Goal: Use online tool/utility: Utilize a website feature to perform a specific function

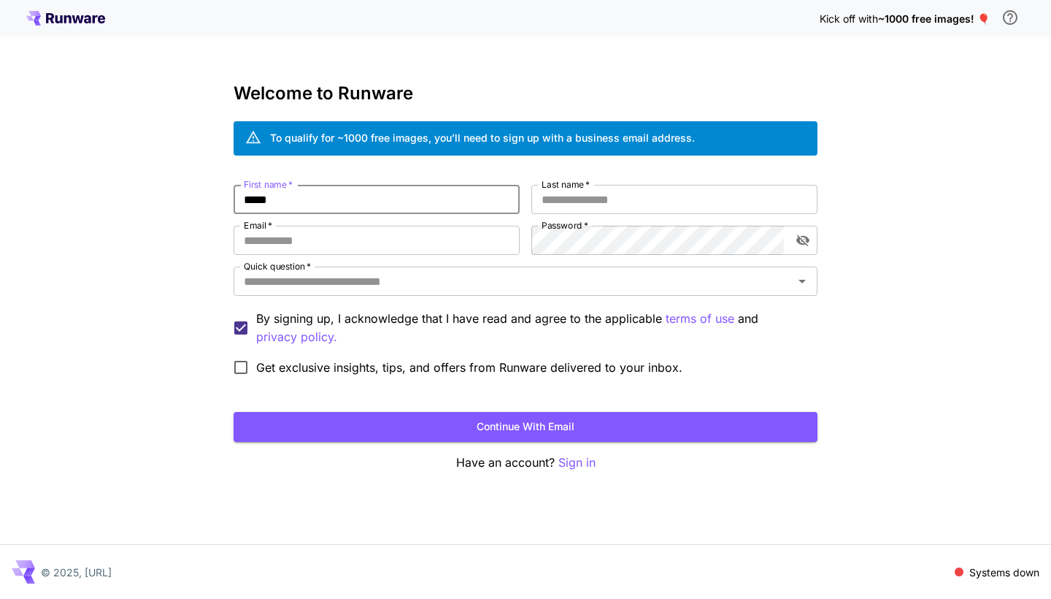
type input "*********"
type input "*****"
click at [366, 247] on input "Email   *" at bounding box center [377, 240] width 286 height 29
type input "**********"
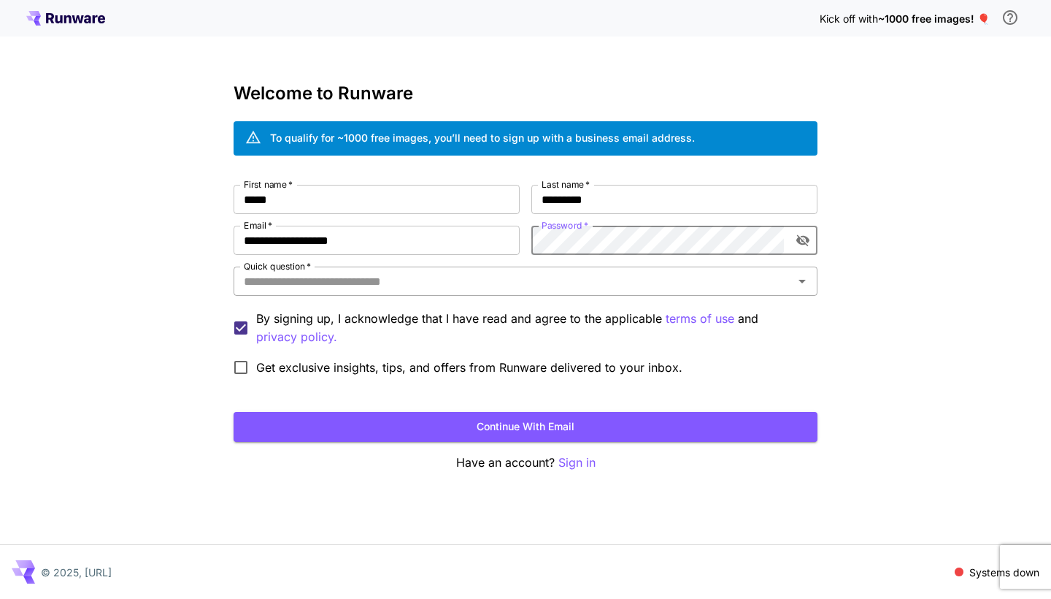
click at [536, 275] on input "Quick question   *" at bounding box center [513, 281] width 551 height 20
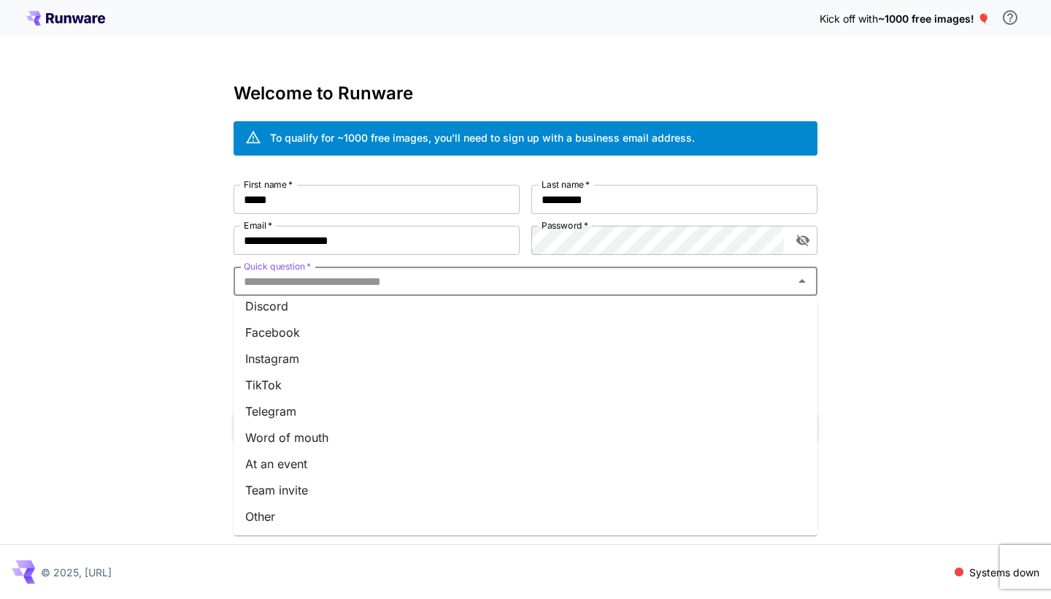
click at [477, 373] on li "TikTok" at bounding box center [526, 385] width 584 height 26
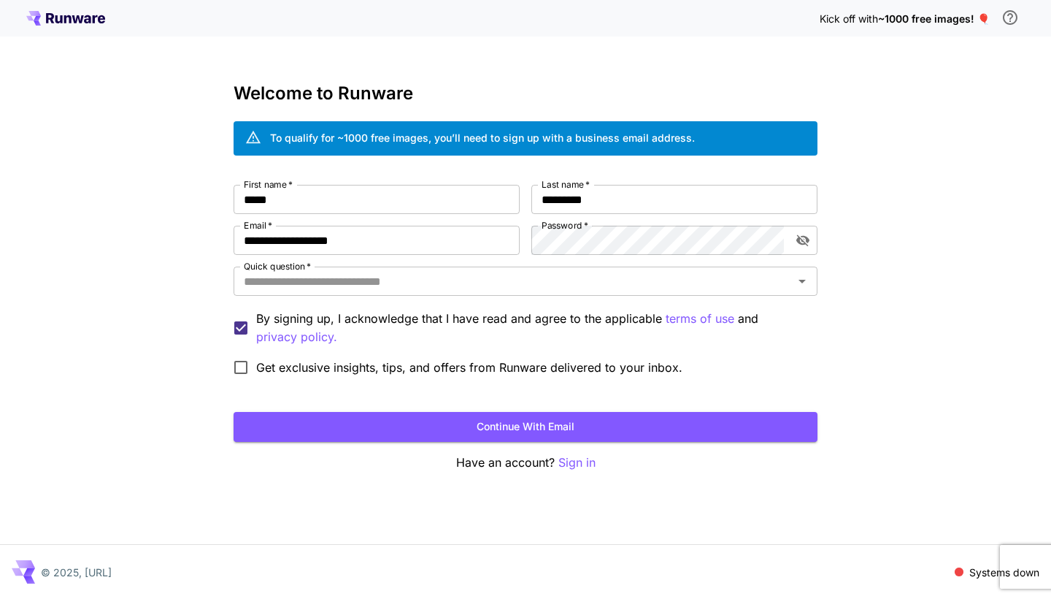
type input "******"
click at [368, 421] on button "Continue with email" at bounding box center [526, 427] width 584 height 30
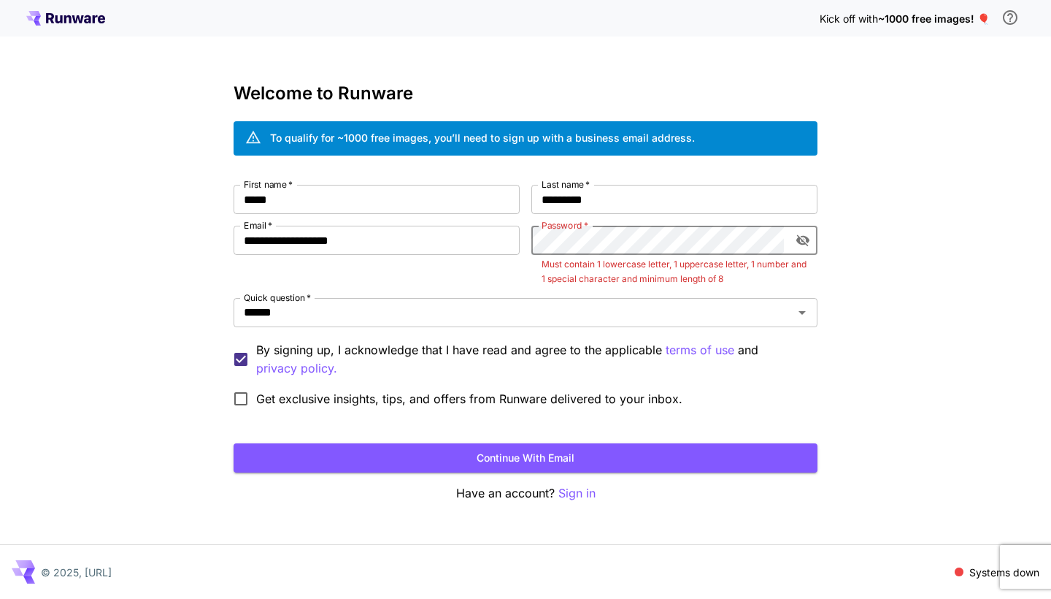
click at [799, 242] on icon "toggle password visibility" at bounding box center [802, 241] width 13 height 12
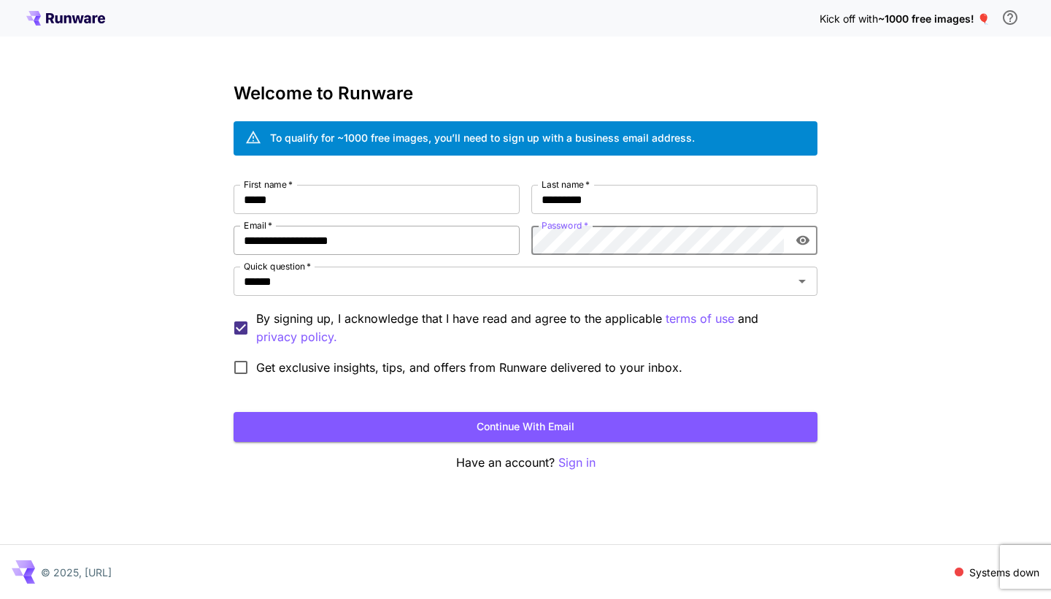
click at [483, 242] on div "**********" at bounding box center [526, 284] width 584 height 198
click at [626, 420] on button "Continue with email" at bounding box center [526, 427] width 584 height 30
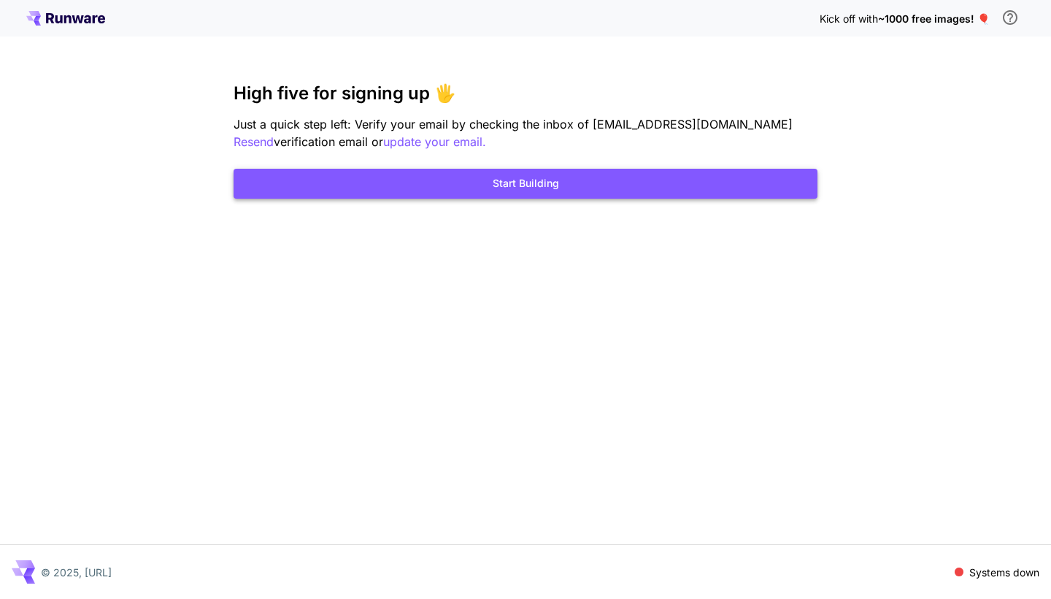
click at [552, 188] on button "Start Building" at bounding box center [526, 184] width 584 height 30
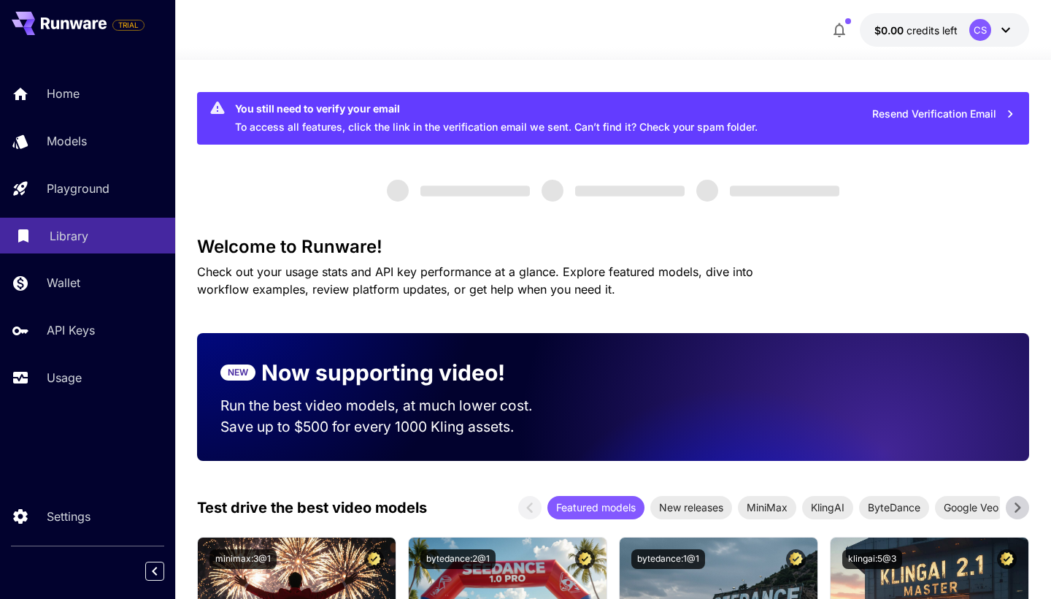
click at [77, 250] on link "Library" at bounding box center [87, 236] width 175 height 36
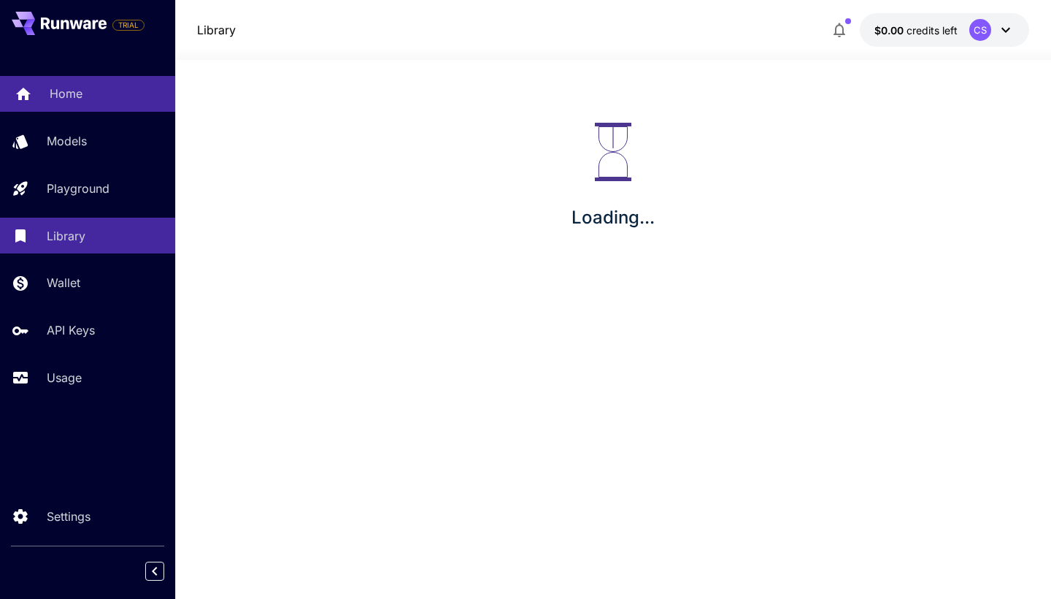
click at [70, 99] on p "Home" at bounding box center [66, 94] width 33 height 18
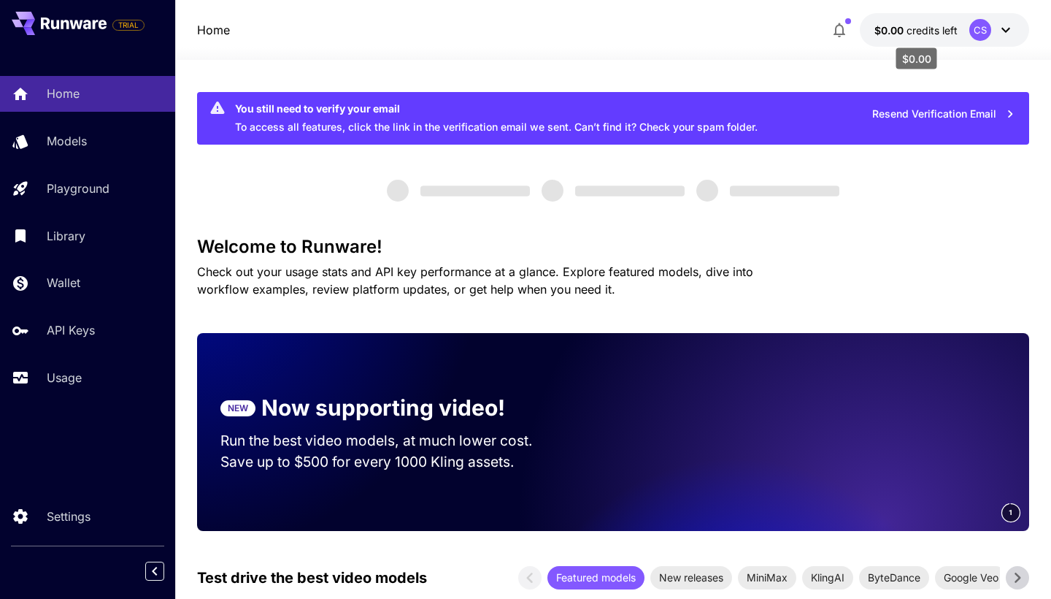
click at [901, 31] on span "$0.00" at bounding box center [891, 30] width 32 height 12
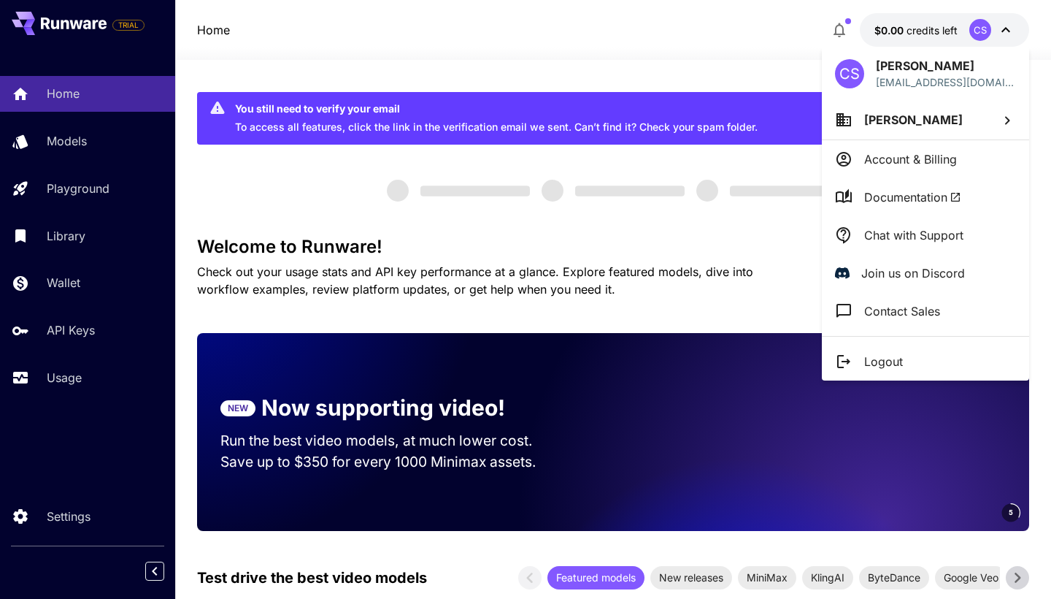
click at [1010, 33] on div at bounding box center [525, 299] width 1051 height 599
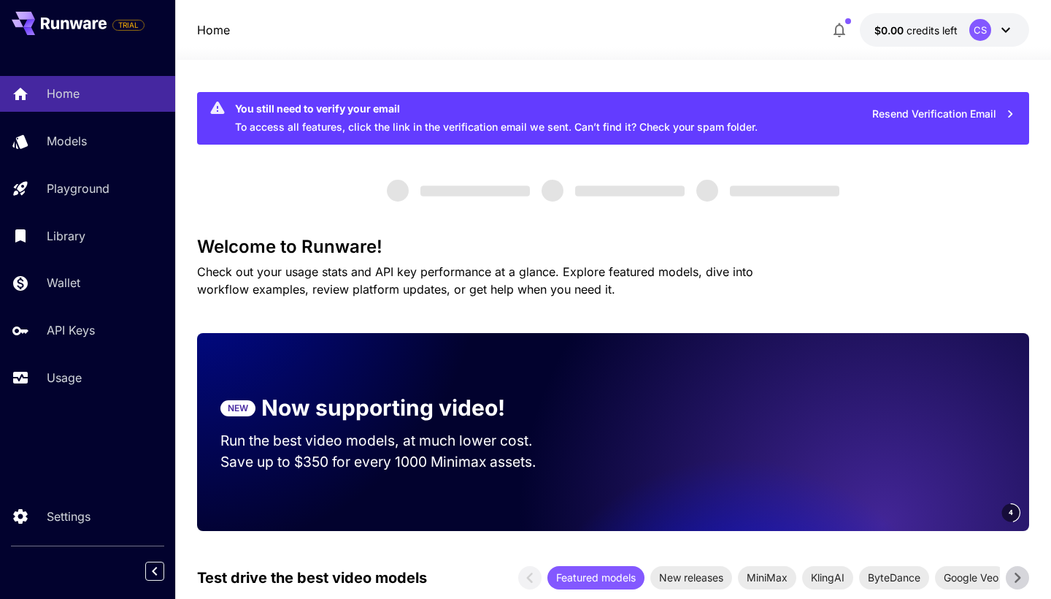
click at [849, 30] on button "button" at bounding box center [839, 29] width 29 height 29
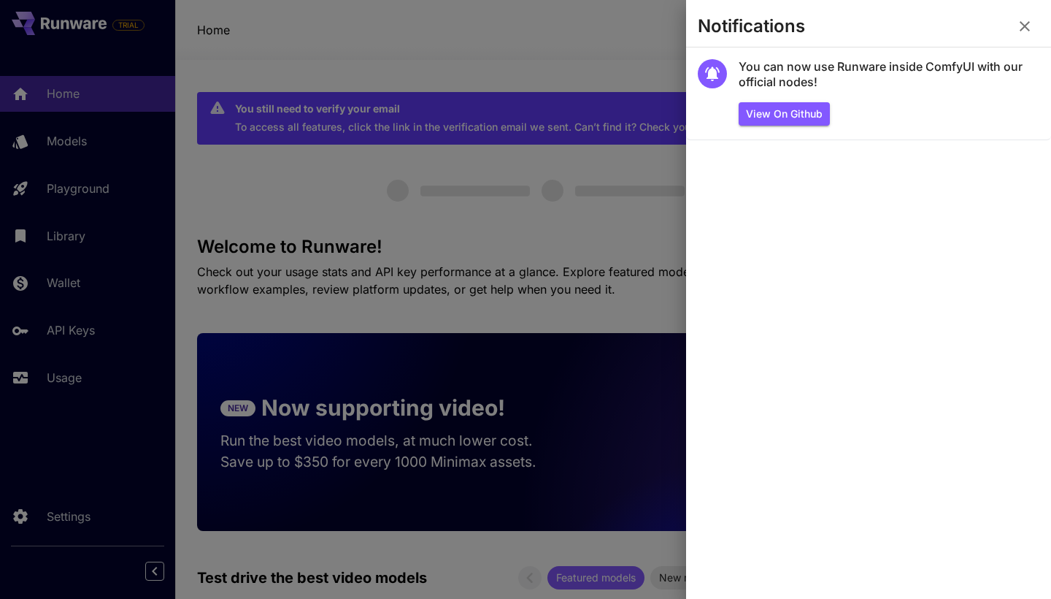
click at [1042, 19] on section "Notifications" at bounding box center [868, 29] width 365 height 35
click at [1033, 19] on icon "button" at bounding box center [1025, 27] width 18 height 18
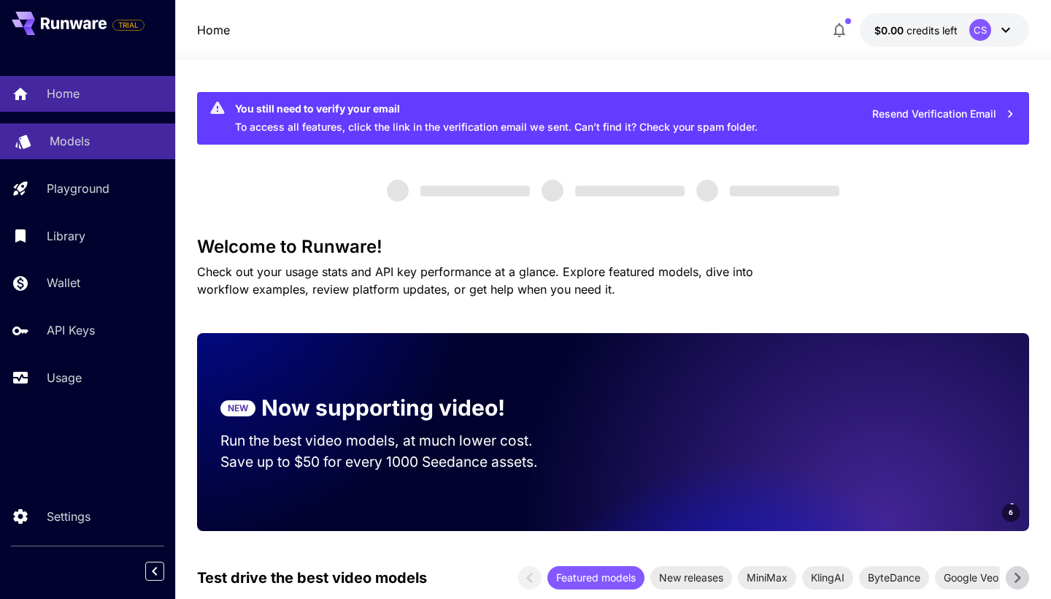
click at [101, 150] on div "Models" at bounding box center [107, 141] width 114 height 18
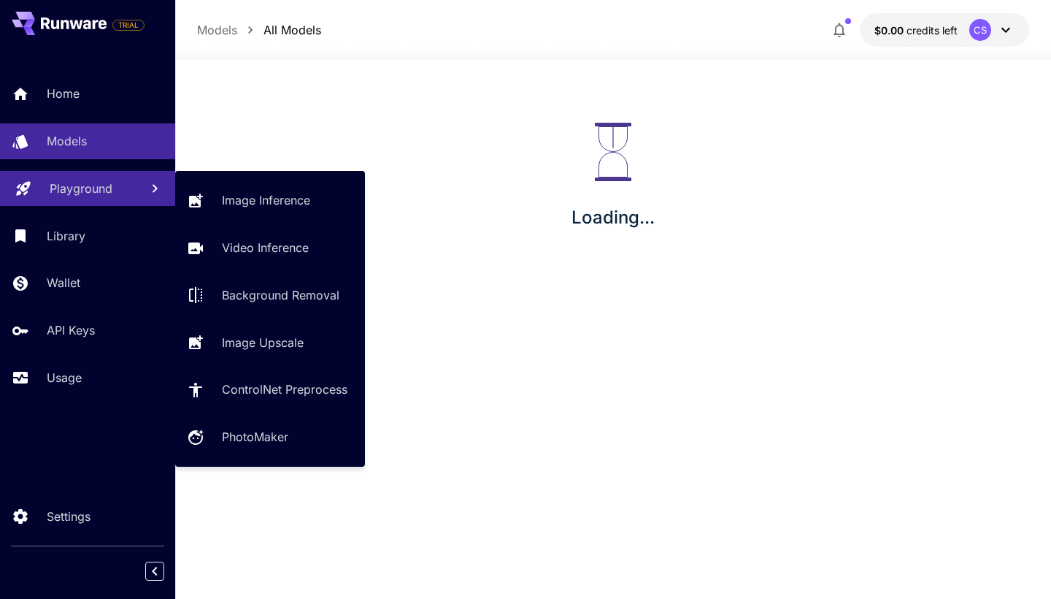
click at [104, 204] on link "Playground" at bounding box center [87, 189] width 175 height 36
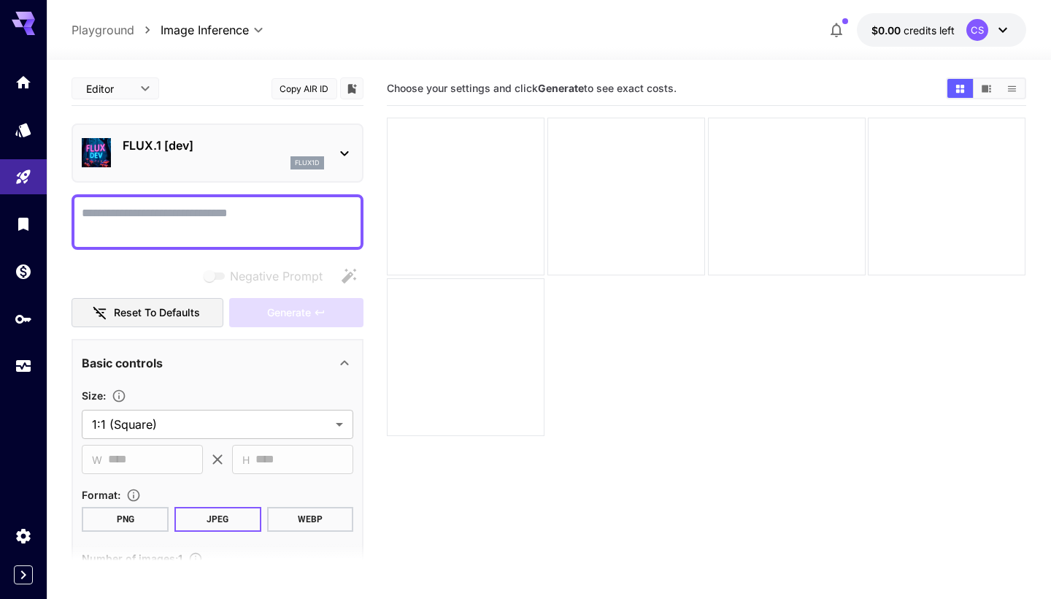
click at [263, 222] on textarea "Negative Prompt" at bounding box center [218, 221] width 272 height 35
click at [340, 144] on div at bounding box center [345, 153] width 18 height 18
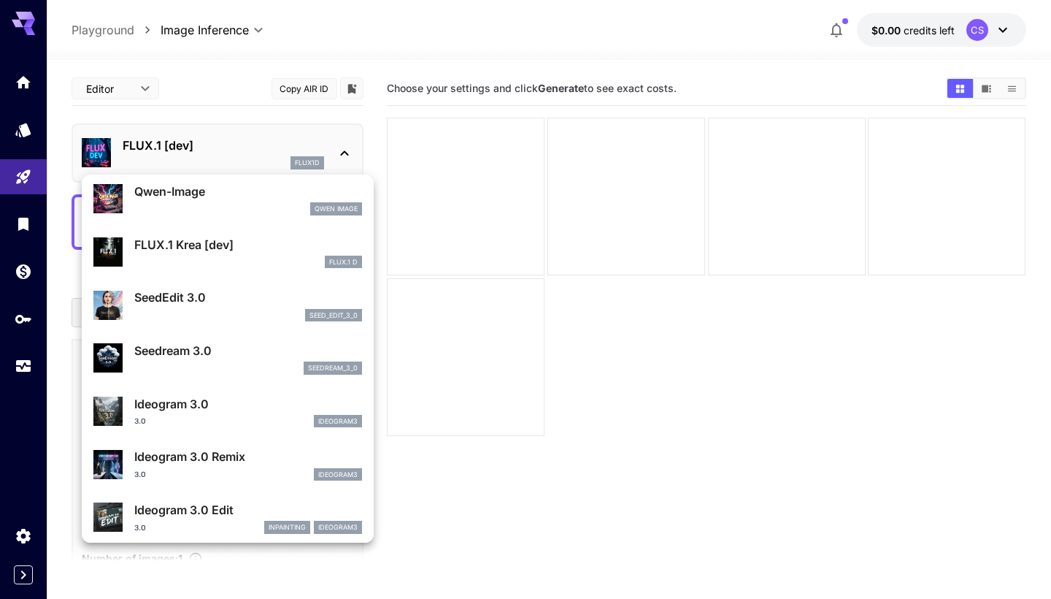
scroll to position [161, 0]
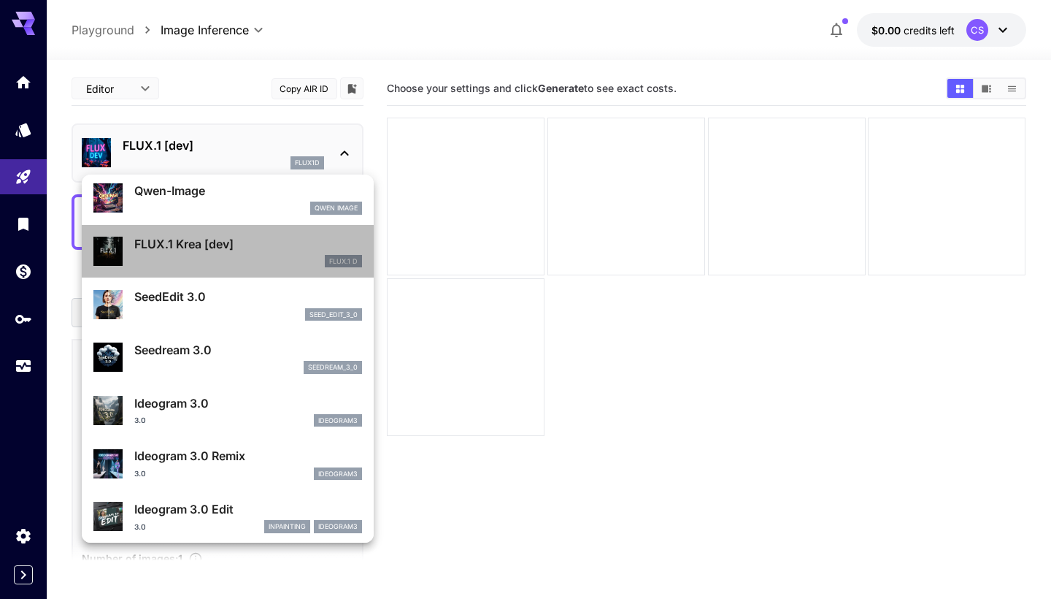
click at [275, 248] on p "FLUX.1 Krea [dev]" at bounding box center [248, 244] width 228 height 18
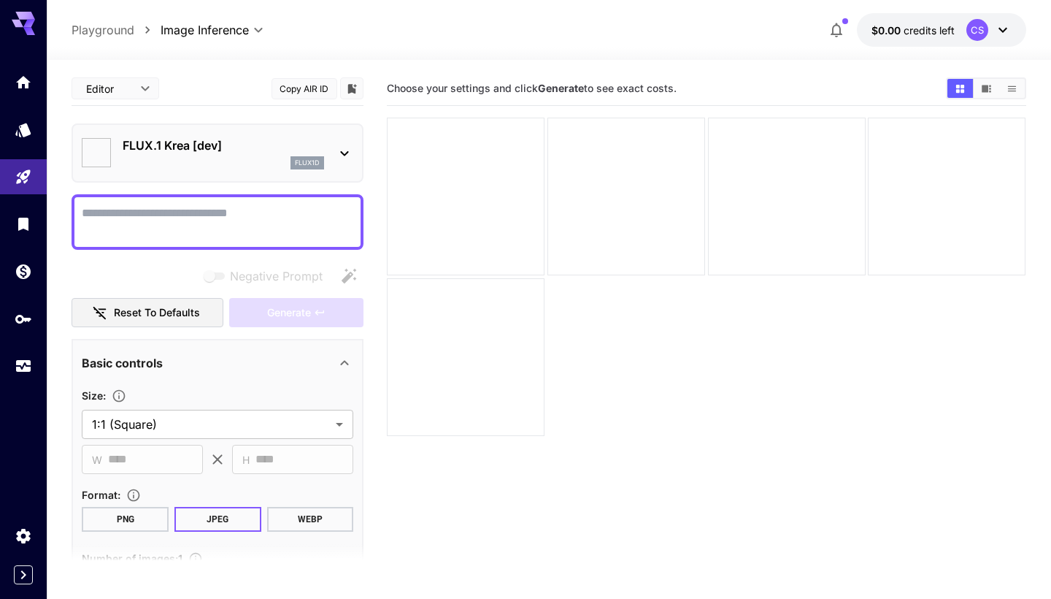
type input "*******"
click at [223, 202] on div at bounding box center [218, 221] width 292 height 55
click at [222, 218] on textarea "Negative Prompt" at bounding box center [218, 221] width 272 height 35
type textarea "*"
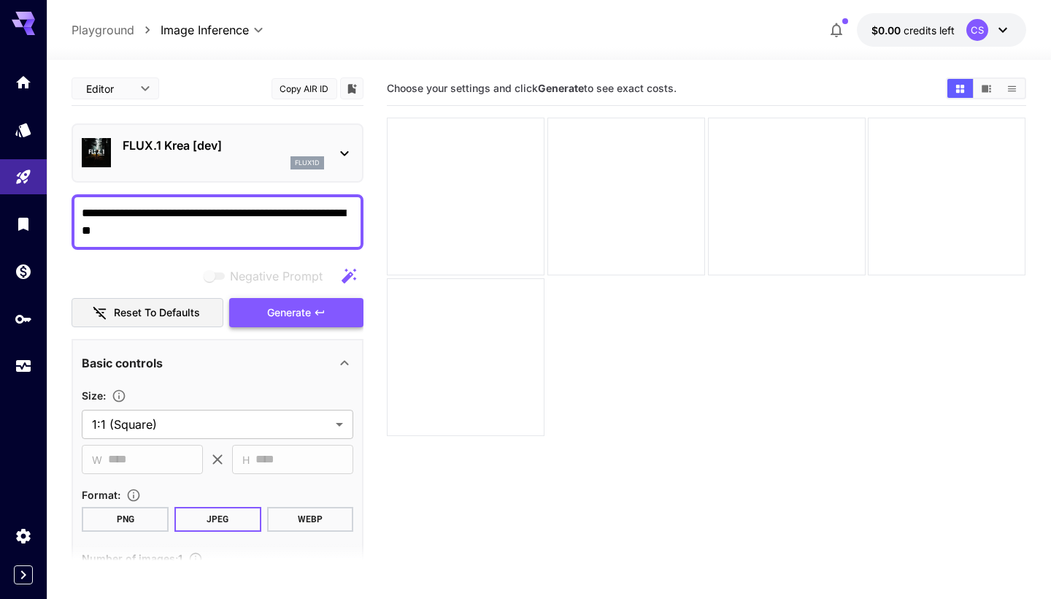
type textarea "**********"
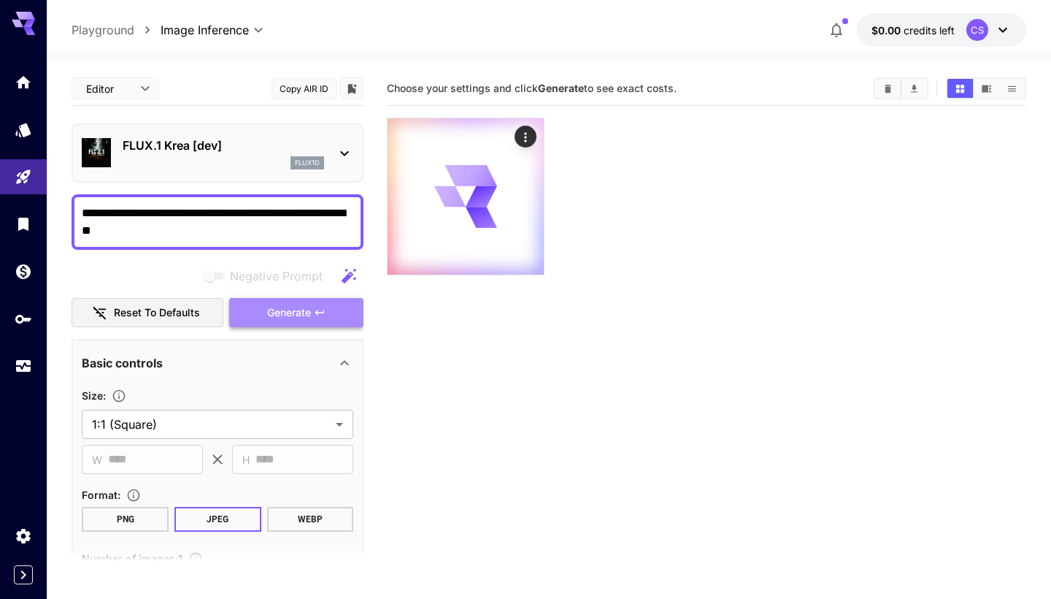
click at [283, 311] on span "Generate" at bounding box center [289, 313] width 44 height 18
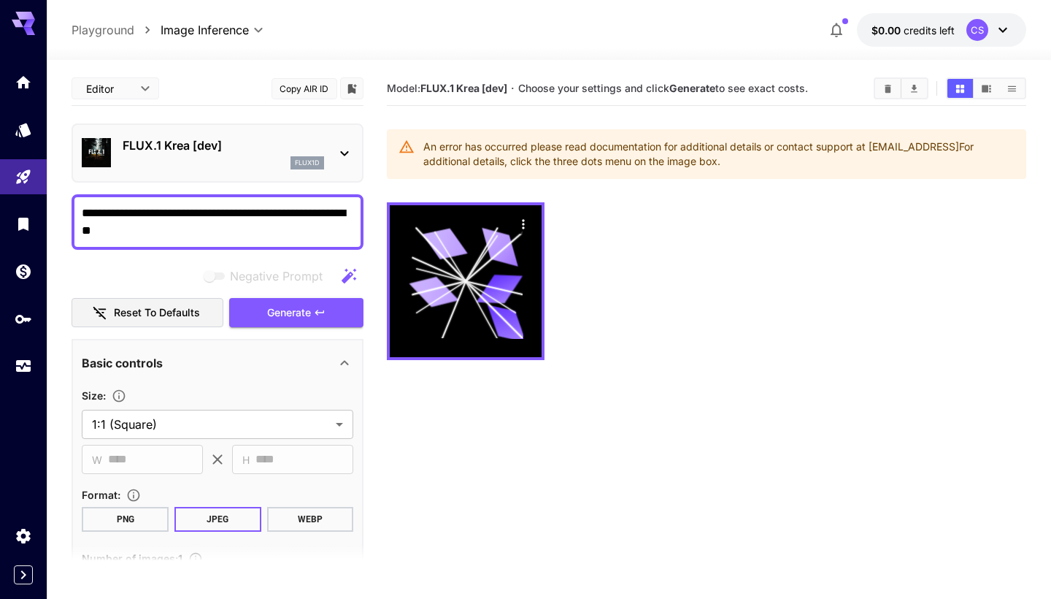
click at [342, 150] on icon at bounding box center [345, 154] width 18 height 18
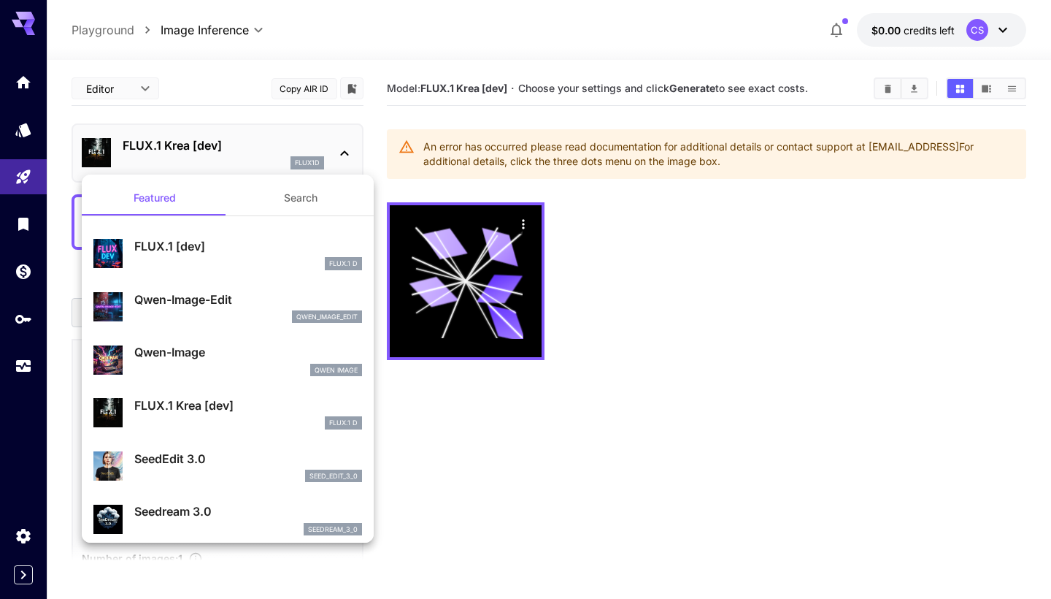
click at [307, 264] on div "FLUX.1 D" at bounding box center [248, 263] width 228 height 13
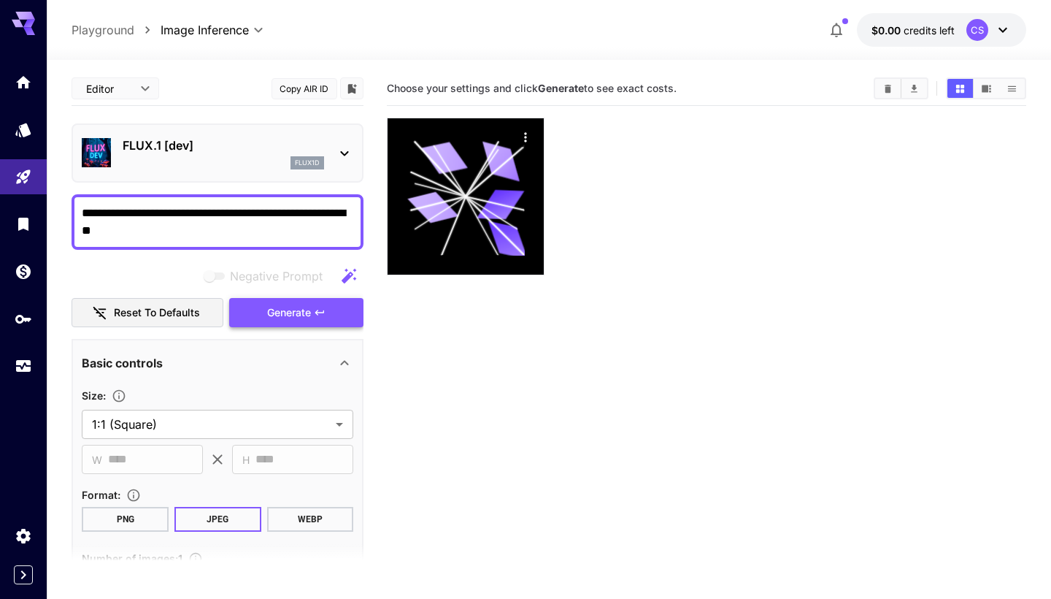
click at [286, 309] on span "Generate" at bounding box center [289, 313] width 44 height 18
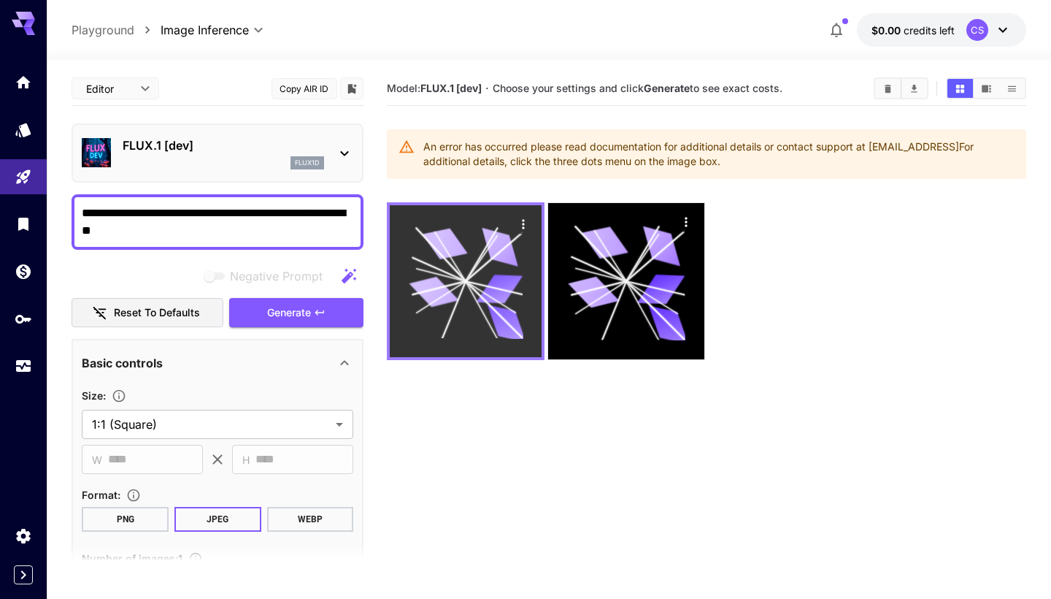
click at [524, 281] on div at bounding box center [466, 281] width 152 height 152
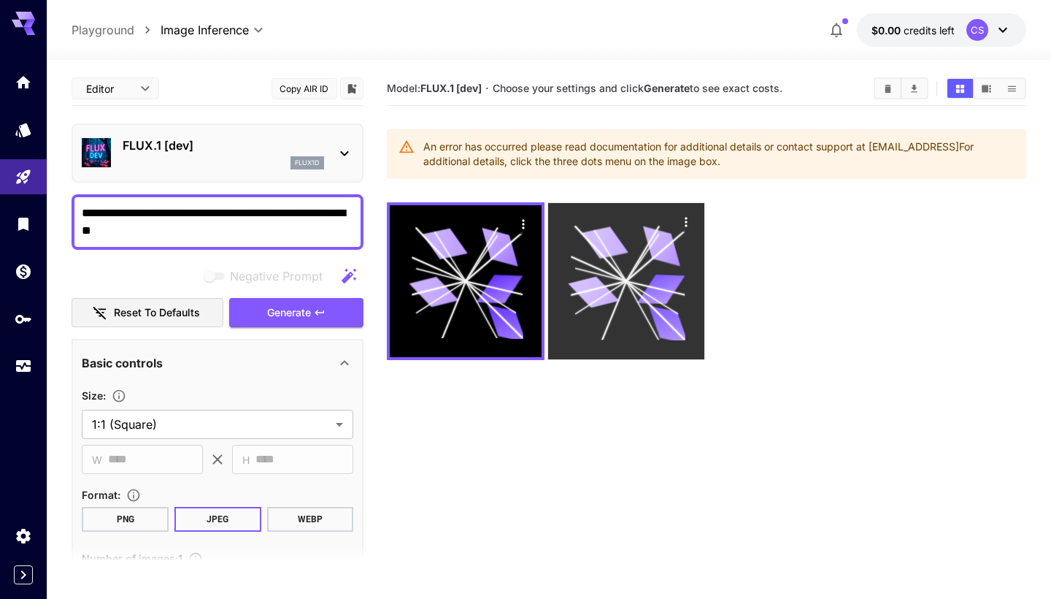
click at [590, 281] on icon at bounding box center [593, 292] width 51 height 38
